Goal: Information Seeking & Learning: Compare options

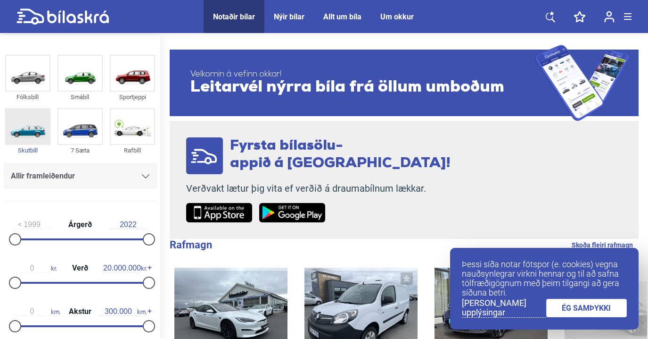
click at [45, 128] on img at bounding box center [27, 126] width 43 height 35
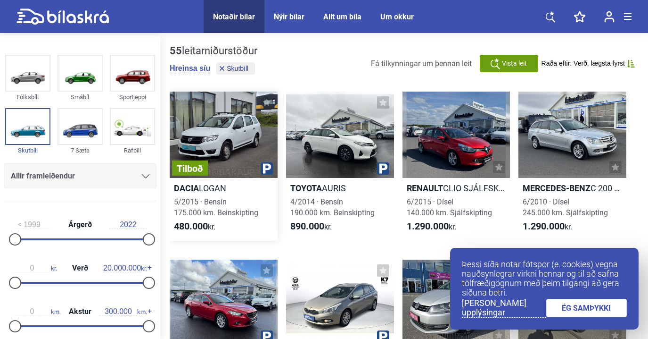
click at [244, 133] on div "Tilboð" at bounding box center [224, 134] width 108 height 86
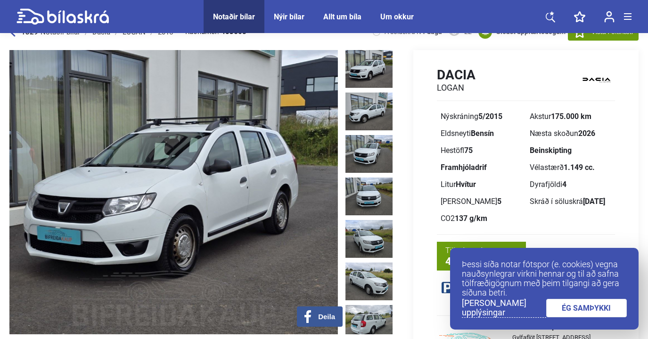
scroll to position [23, 0]
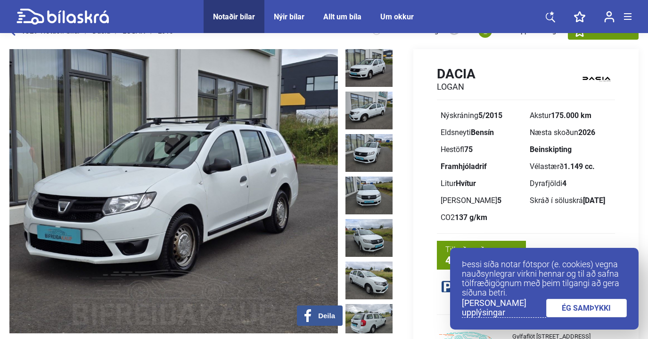
click at [558, 309] on link "ÉG SAMÞYKKI" at bounding box center [586, 307] width 81 height 18
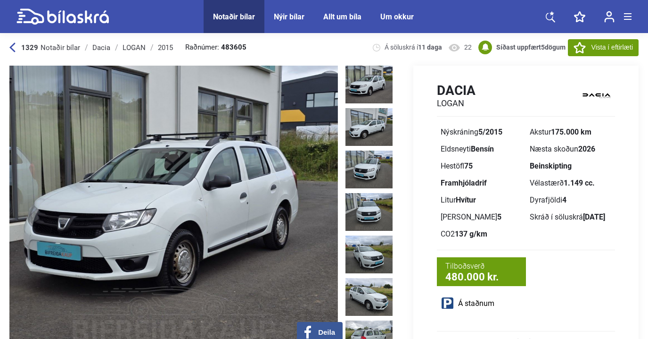
scroll to position [0, 0]
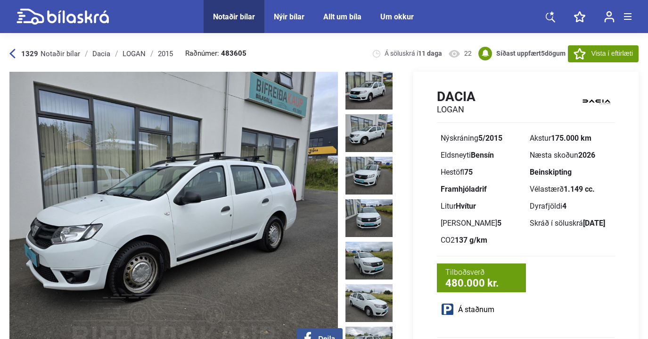
click at [381, 117] on img at bounding box center [369, 133] width 47 height 38
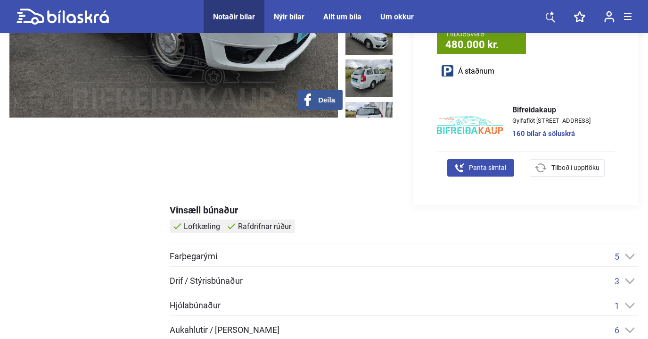
scroll to position [297, 0]
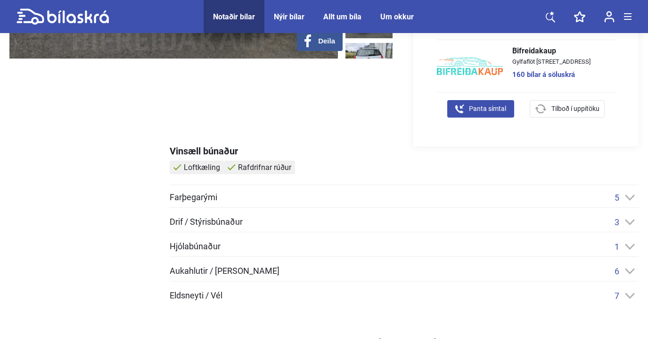
click at [630, 224] on icon at bounding box center [630, 222] width 9 height 6
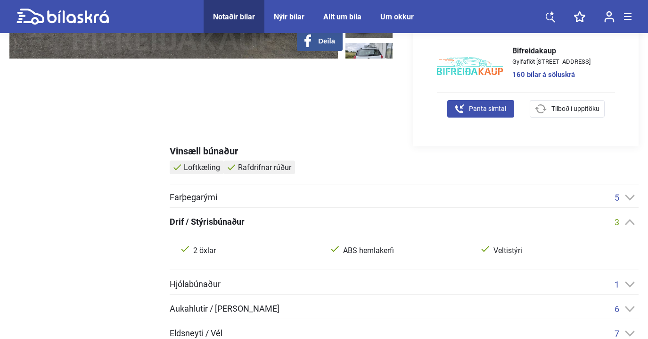
click at [630, 224] on icon at bounding box center [630, 222] width 10 height 6
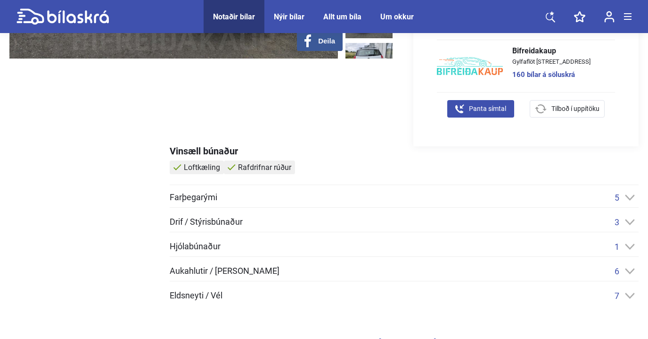
click at [628, 272] on icon at bounding box center [630, 271] width 9 height 6
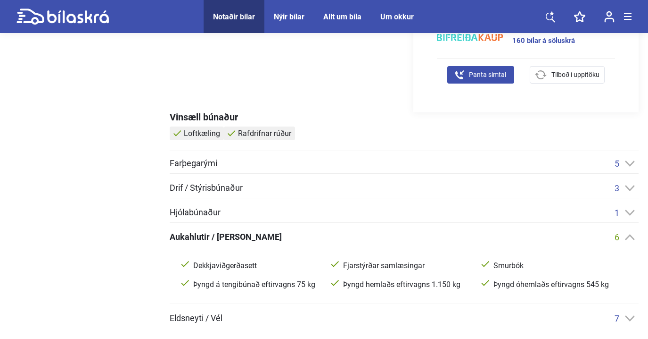
scroll to position [332, 0]
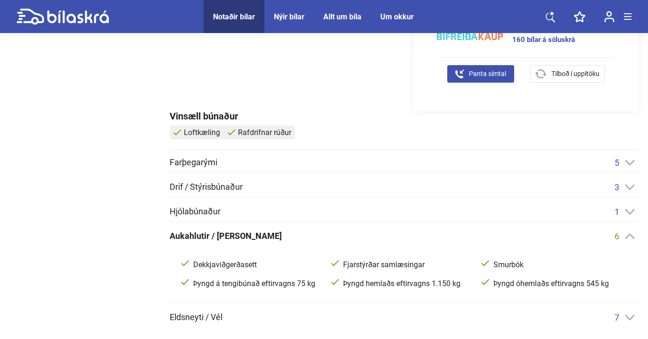
click at [627, 236] on icon at bounding box center [630, 236] width 9 height 6
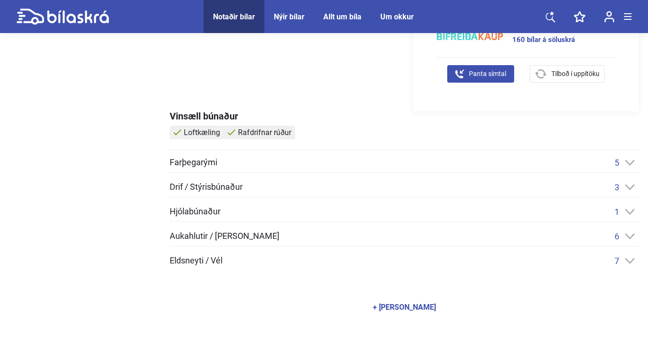
click at [627, 264] on div "7" at bounding box center [627, 261] width 24 height 10
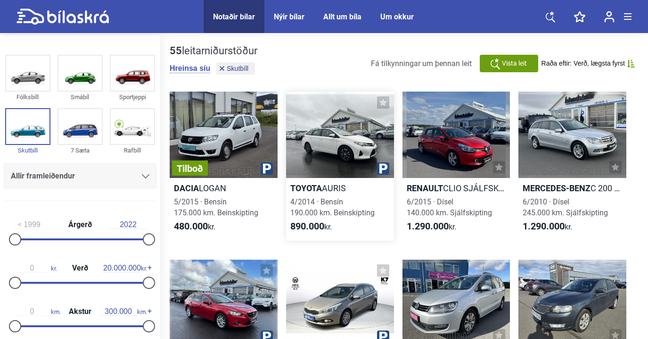
click at [330, 163] on div at bounding box center [340, 134] width 108 height 86
click at [438, 199] on span "6/2015 · Dísel 140.000 km. Sjálfskipting" at bounding box center [449, 207] width 85 height 20
